Goal: Transaction & Acquisition: Purchase product/service

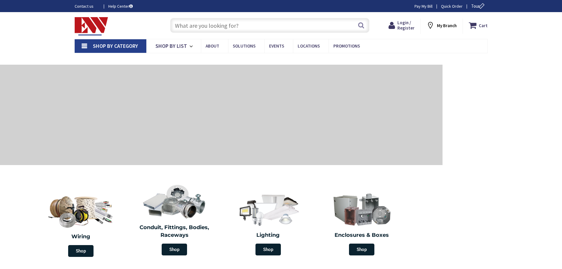
click at [196, 24] on input "text" at bounding box center [269, 25] width 199 height 15
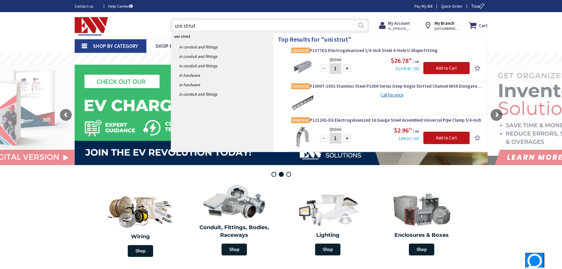
type input "uni strut"
click at [361, 24] on button "Search" at bounding box center [361, 25] width 8 height 13
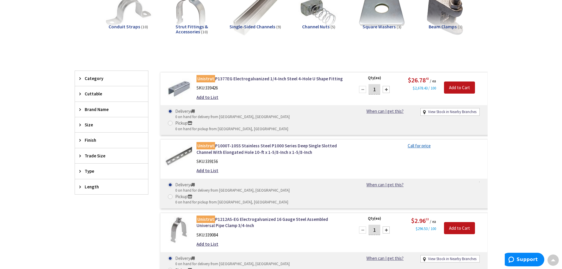
scroll to position [104, 0]
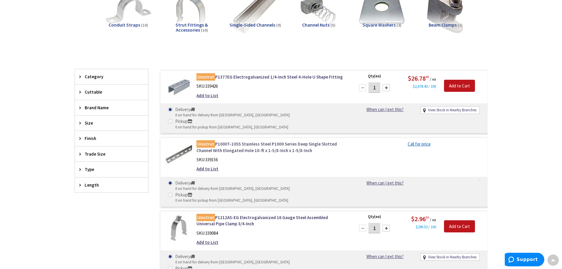
click at [244, 141] on link "Unistrut P1000T-10SS Stainless Steel P1000 Series Deep Single Slotted Channel W…" at bounding box center [272, 147] width 150 height 13
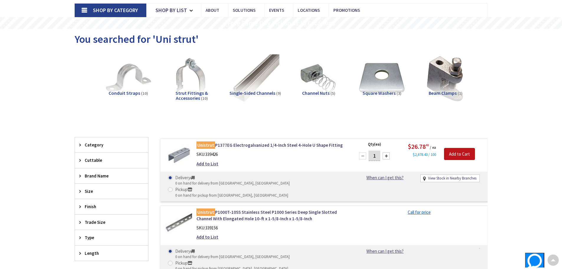
scroll to position [23, 0]
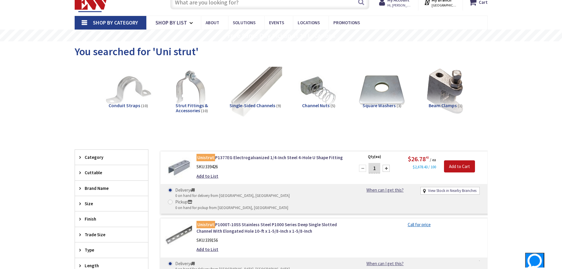
click at [255, 91] on img at bounding box center [254, 90] width 53 height 53
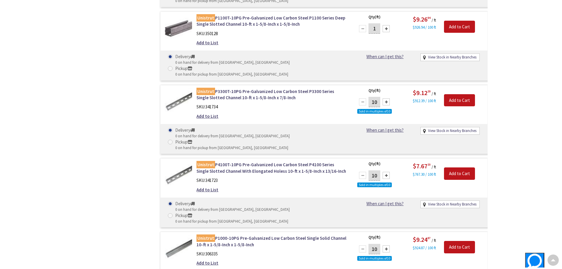
scroll to position [383, 0]
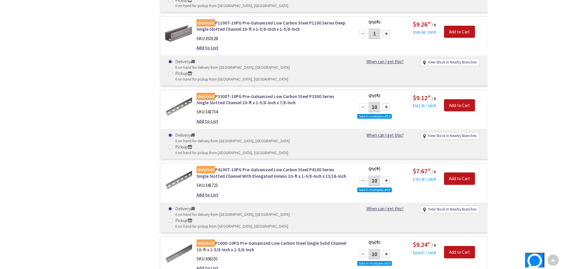
click at [385, 177] on div at bounding box center [386, 180] width 7 height 7
type input "20"
click at [459, 172] on input "Add to Cart" at bounding box center [459, 178] width 31 height 12
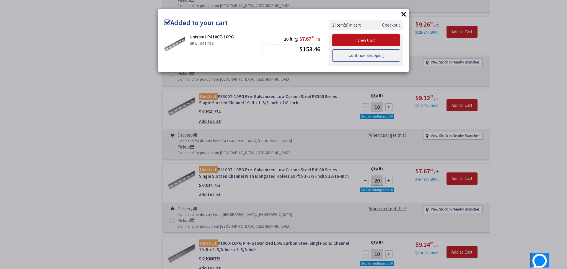
click at [358, 57] on link "Continue Shopping" at bounding box center [366, 55] width 68 height 12
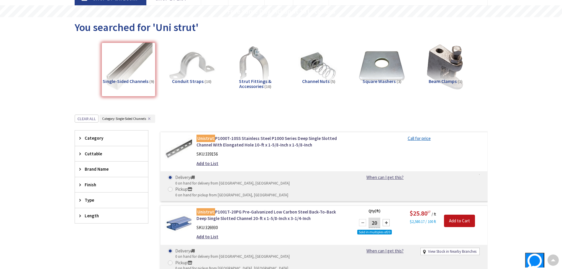
scroll to position [0, 0]
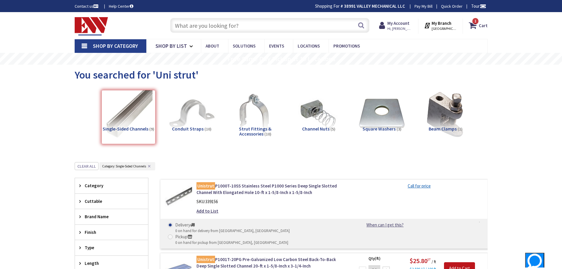
click at [211, 27] on input "text" at bounding box center [269, 25] width 199 height 15
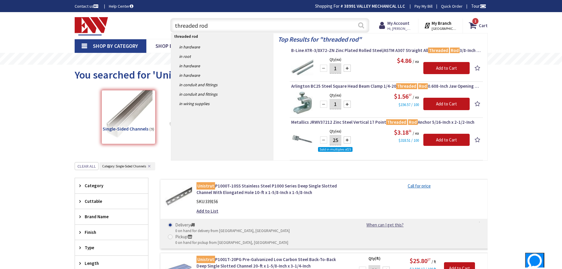
type input "threaded rod"
click at [361, 26] on button "Search" at bounding box center [361, 25] width 8 height 13
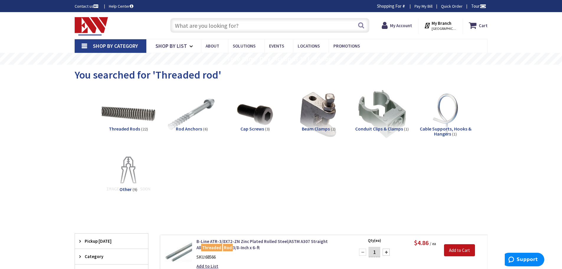
click at [125, 113] on img at bounding box center [128, 113] width 53 height 53
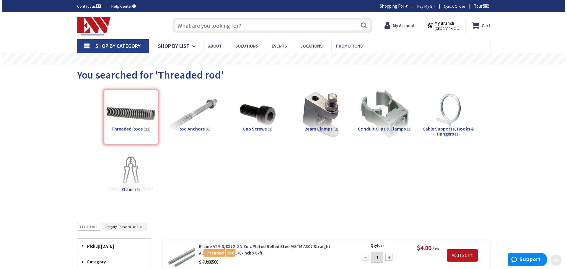
scroll to position [223, 0]
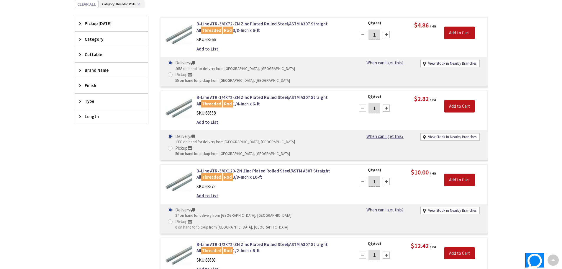
click at [387, 178] on div at bounding box center [386, 181] width 7 height 7
type input "4"
click at [455, 174] on input "Add to Cart" at bounding box center [459, 180] width 31 height 12
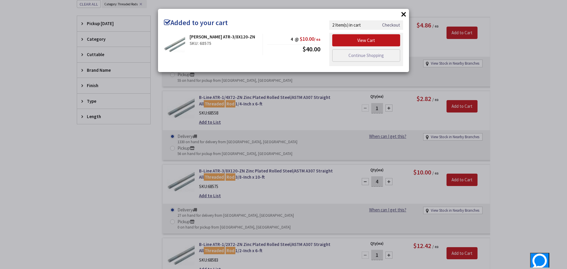
click at [391, 24] on link "Checkout" at bounding box center [391, 25] width 18 height 6
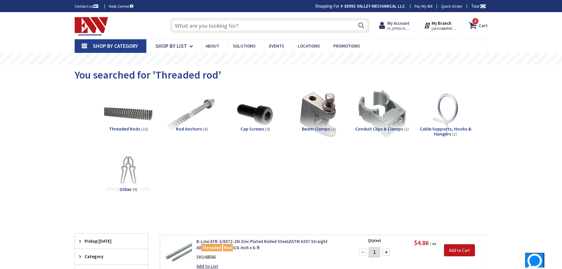
click at [193, 27] on input "text" at bounding box center [269, 25] width 199 height 15
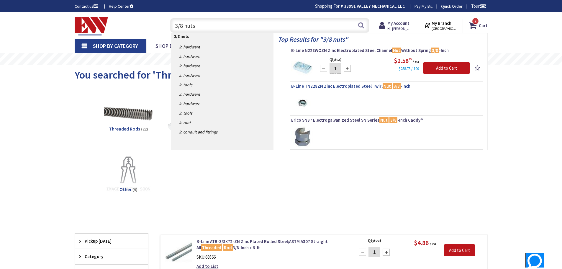
type input "3/8 nuts"
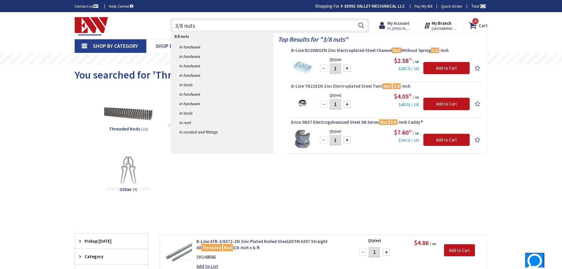
click at [333, 86] on span "B-Line TN228ZN Zinc Electroplated Steel Twirl Nut 3/8 -Inch" at bounding box center [386, 86] width 190 height 6
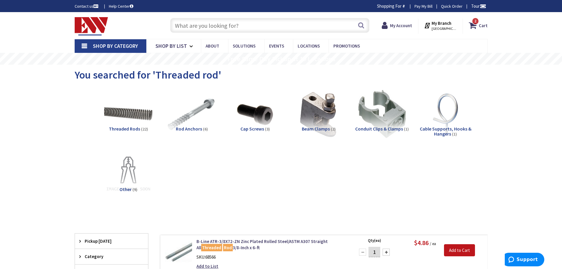
click at [215, 25] on input "text" at bounding box center [269, 25] width 199 height 15
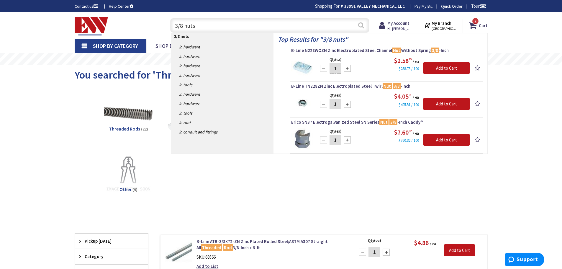
type input "3/8 nuts"
click at [359, 24] on button "Search" at bounding box center [361, 25] width 8 height 13
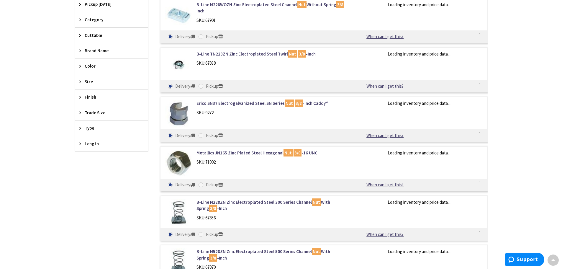
scroll to position [278, 0]
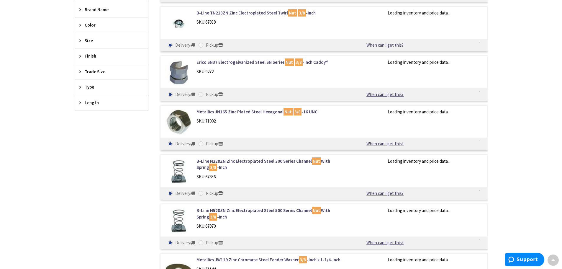
drag, startPoint x: 0, startPoint y: 0, endPoint x: 565, endPoint y: 130, distance: 579.5
click at [562, 130] on html "Press Alt+1 for screen-reader mode, Alt+0 to cancel Accessibility Screen-Reader…" at bounding box center [281, 149] width 562 height 854
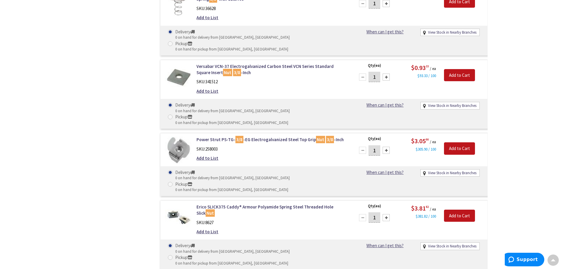
scroll to position [2016, 0]
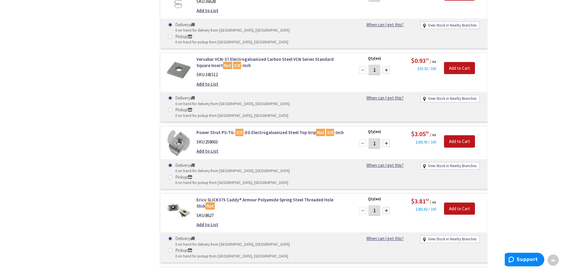
type input "24"
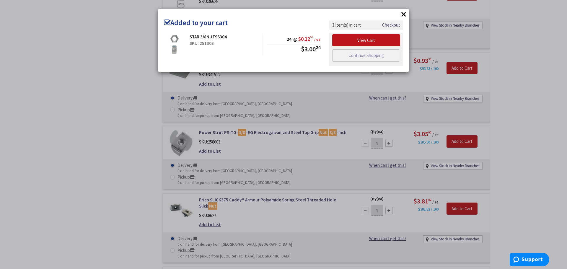
click at [404, 13] on button "×" at bounding box center [403, 14] width 9 height 9
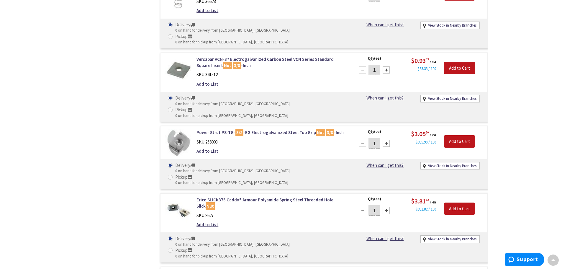
type input "24"
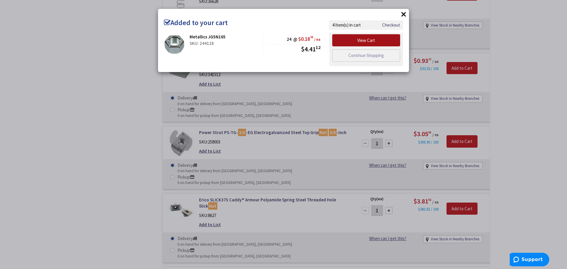
click at [380, 40] on link "View Cart" at bounding box center [366, 40] width 68 height 12
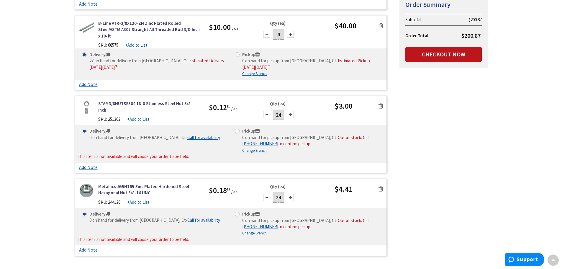
scroll to position [215, 0]
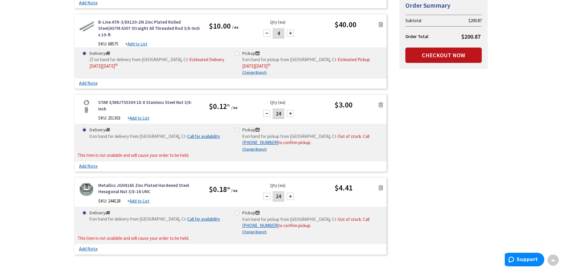
click at [382, 102] on icon at bounding box center [381, 105] width 5 height 6
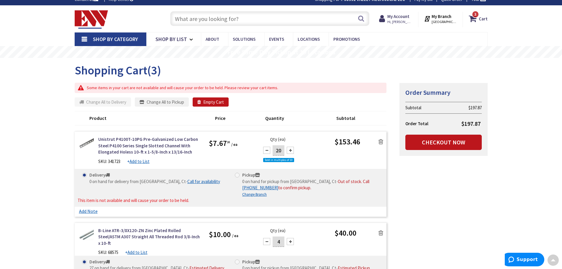
scroll to position [1, 0]
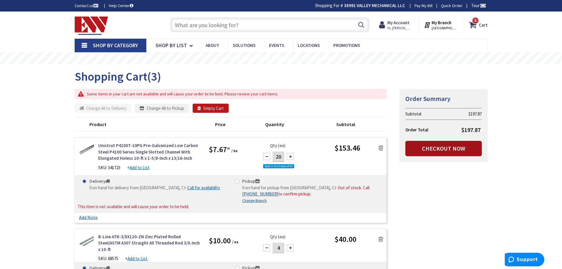
click at [427, 149] on link "Checkout Now" at bounding box center [443, 148] width 76 height 15
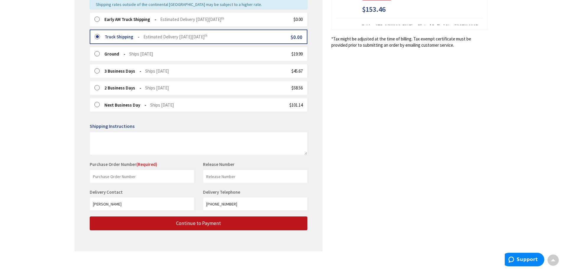
scroll to position [167, 0]
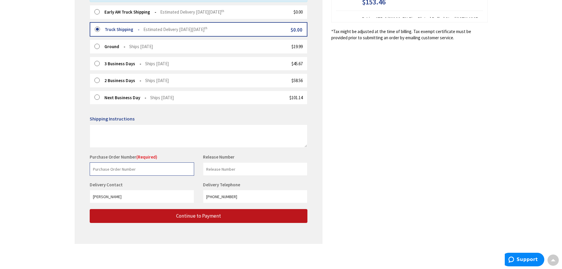
click at [97, 170] on input "text" at bounding box center [142, 168] width 104 height 13
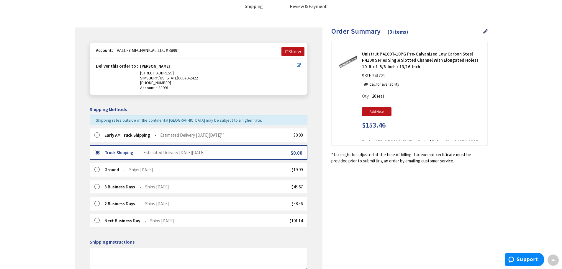
scroll to position [41, 0]
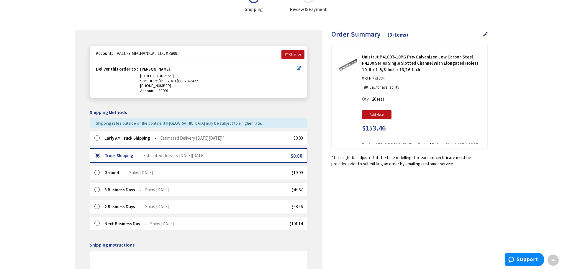
type input "17110"
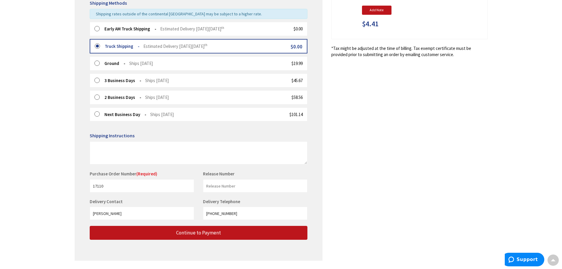
scroll to position [151, 0]
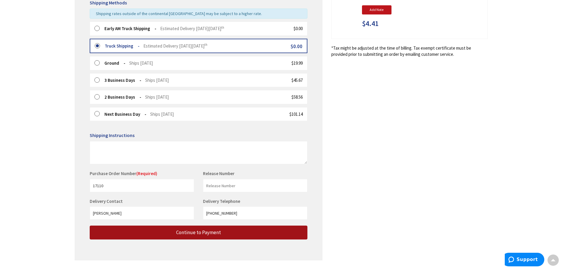
click at [170, 231] on button "Continue to Payment" at bounding box center [199, 232] width 218 height 14
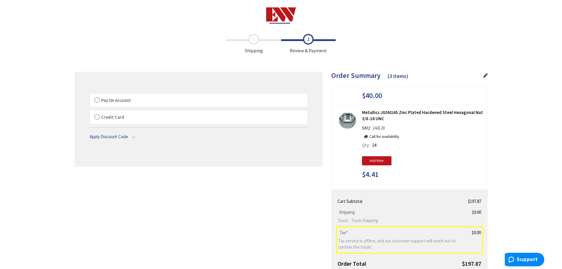
click at [97, 99] on label "Pay On Account" at bounding box center [198, 101] width 217 height 14
click at [90, 95] on input "Pay On Account" at bounding box center [90, 95] width 0 height 0
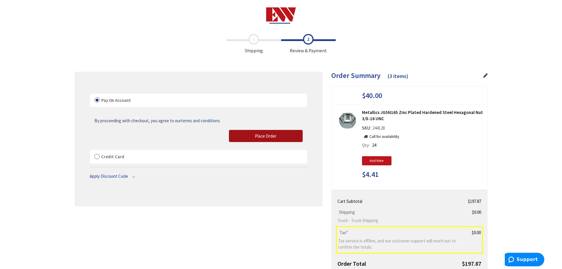
drag, startPoint x: 261, startPoint y: 135, endPoint x: 265, endPoint y: 135, distance: 4.1
click at [261, 135] on span "Place Order" at bounding box center [266, 136] width 22 height 6
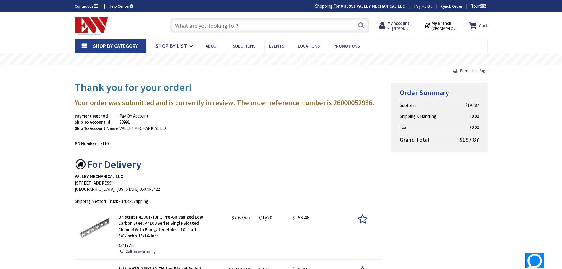
drag, startPoint x: 464, startPoint y: 73, endPoint x: 437, endPoint y: 230, distance: 160.2
click at [464, 73] on span "Print This Page" at bounding box center [474, 71] width 28 height 6
